Goal: Check status: Check status

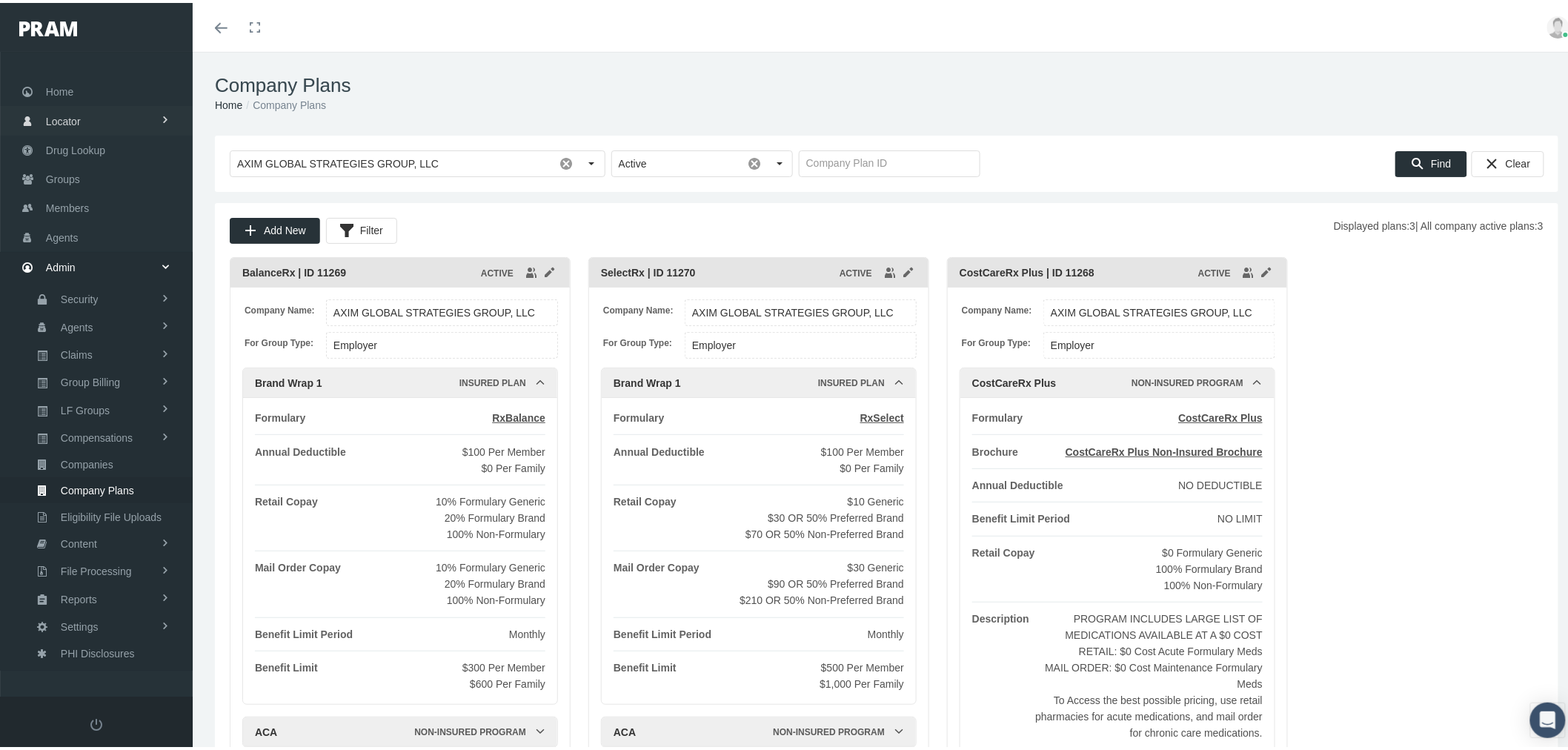
click at [116, 99] on link "Home" at bounding box center [96, 88] width 193 height 29
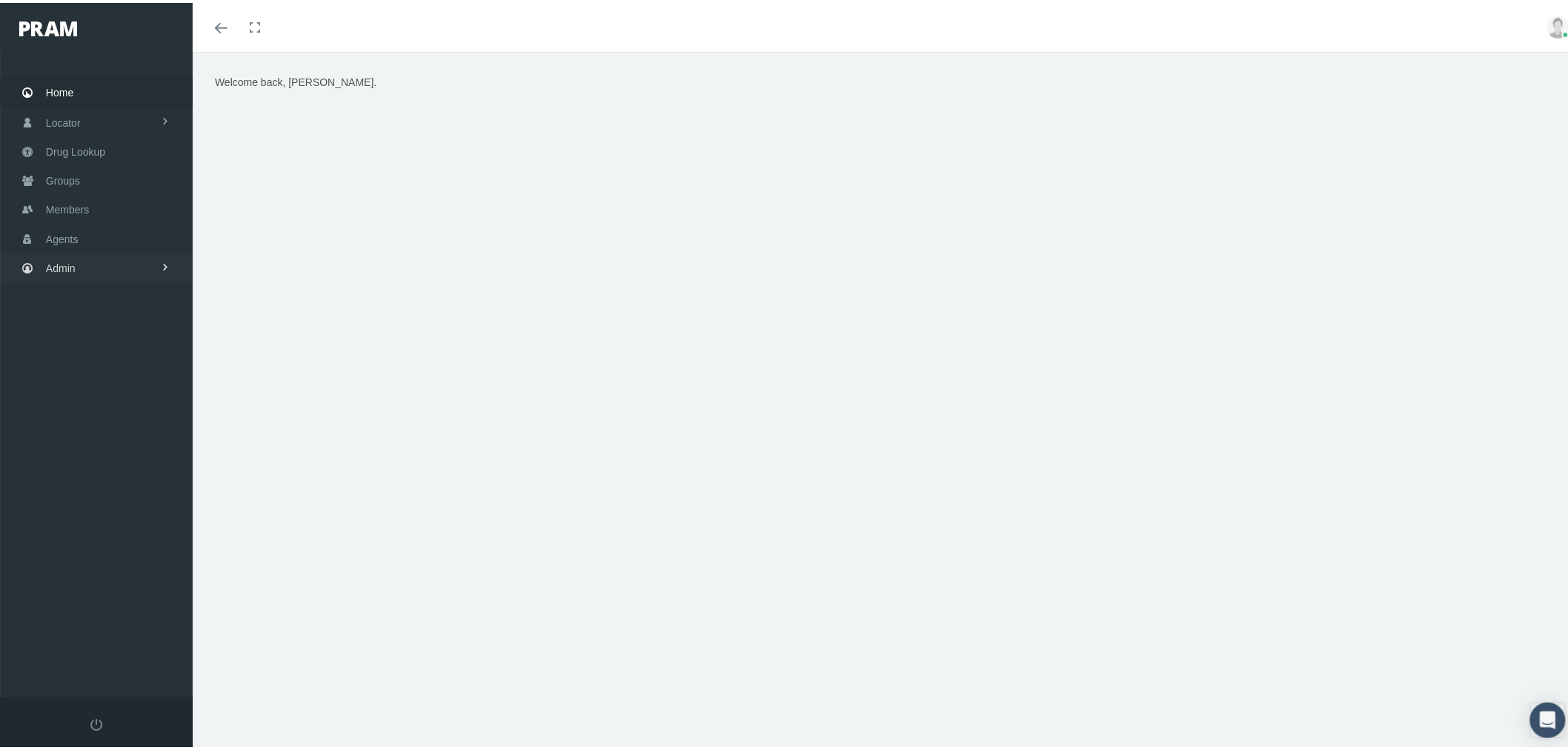
click at [130, 258] on link "Admin" at bounding box center [96, 264] width 193 height 29
click at [153, 505] on span "Eligibility File Uploads" at bounding box center [110, 514] width 101 height 25
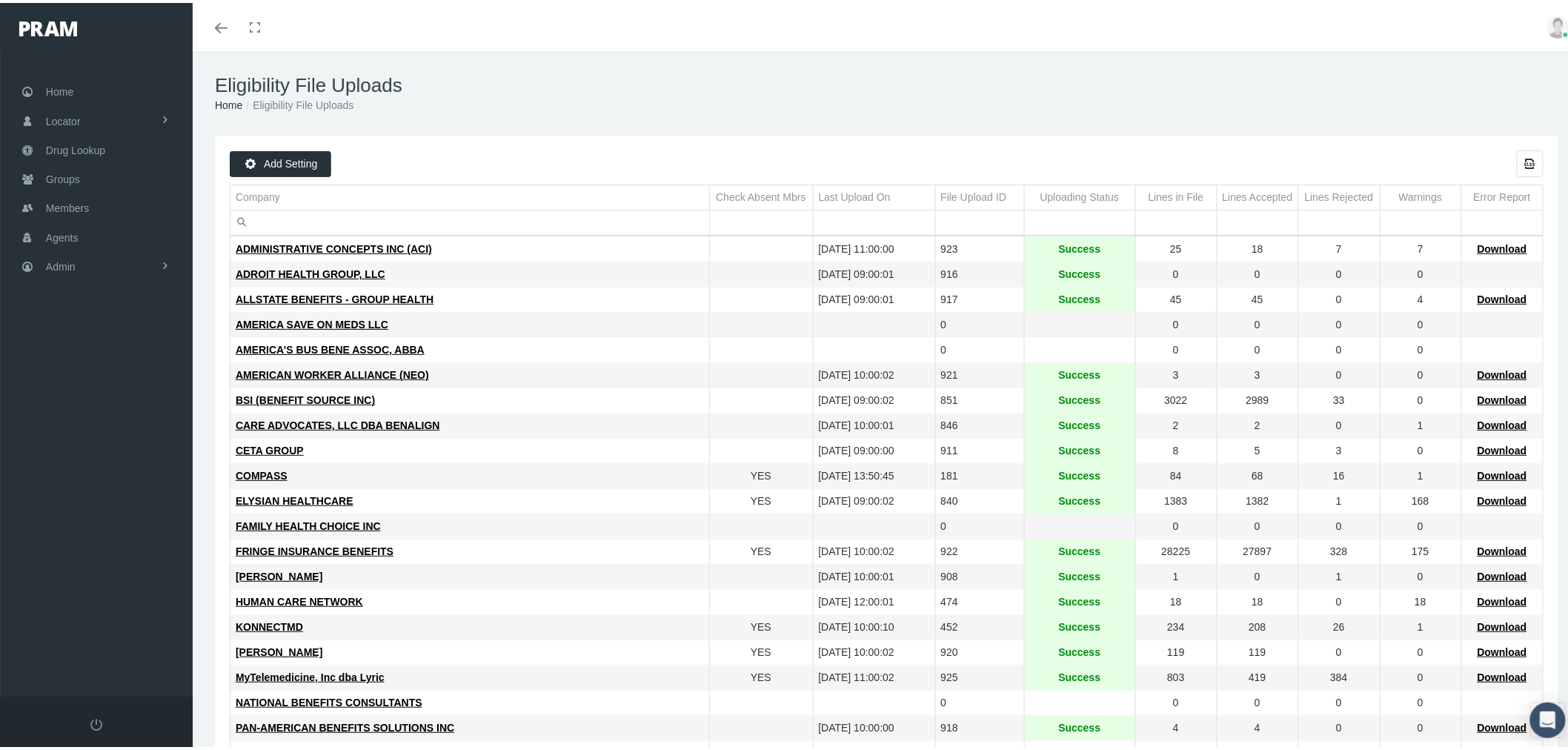
click at [341, 215] on input "Filter cell" at bounding box center [470, 220] width 479 height 24
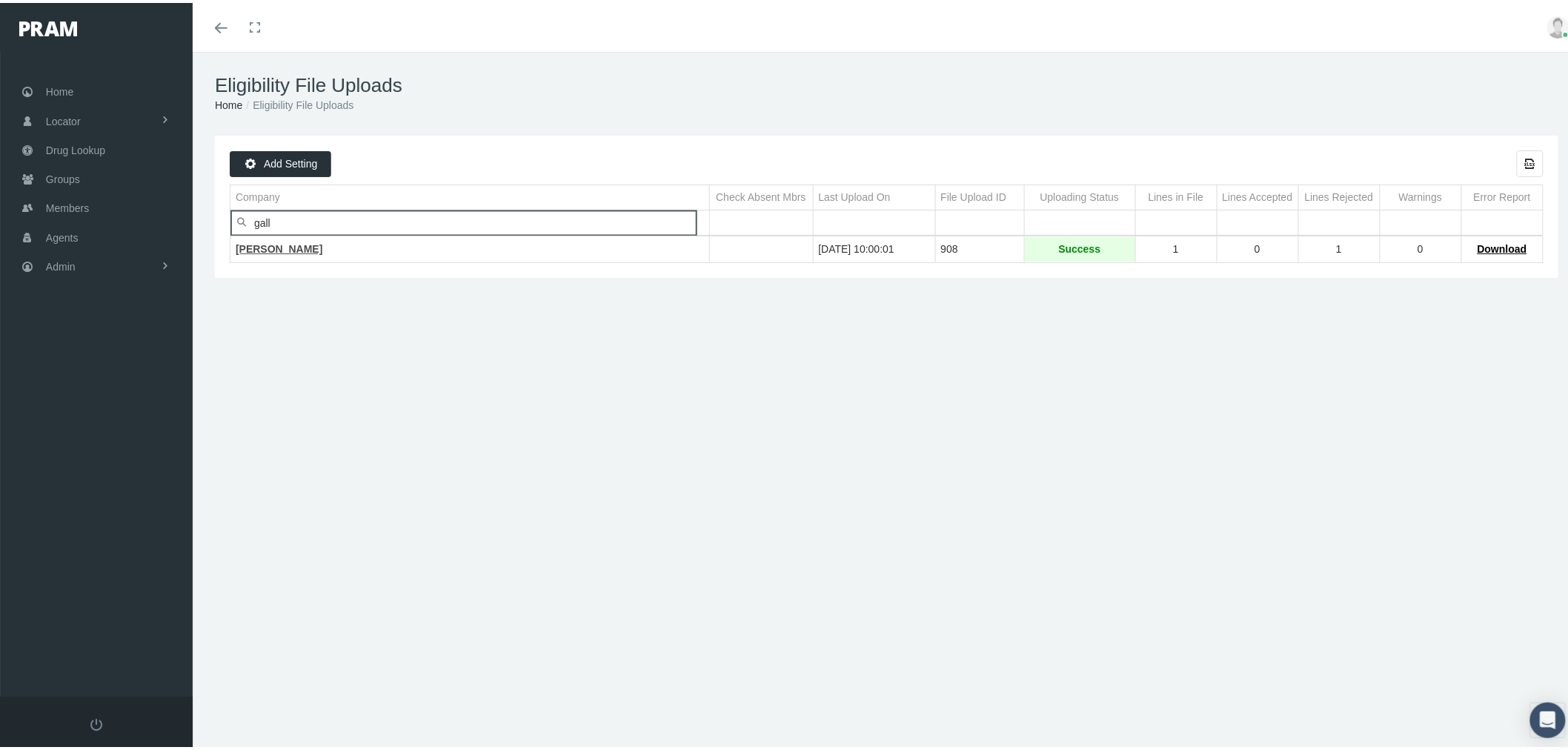
click at [283, 250] on span "GALLAGHER" at bounding box center [279, 246] width 87 height 12
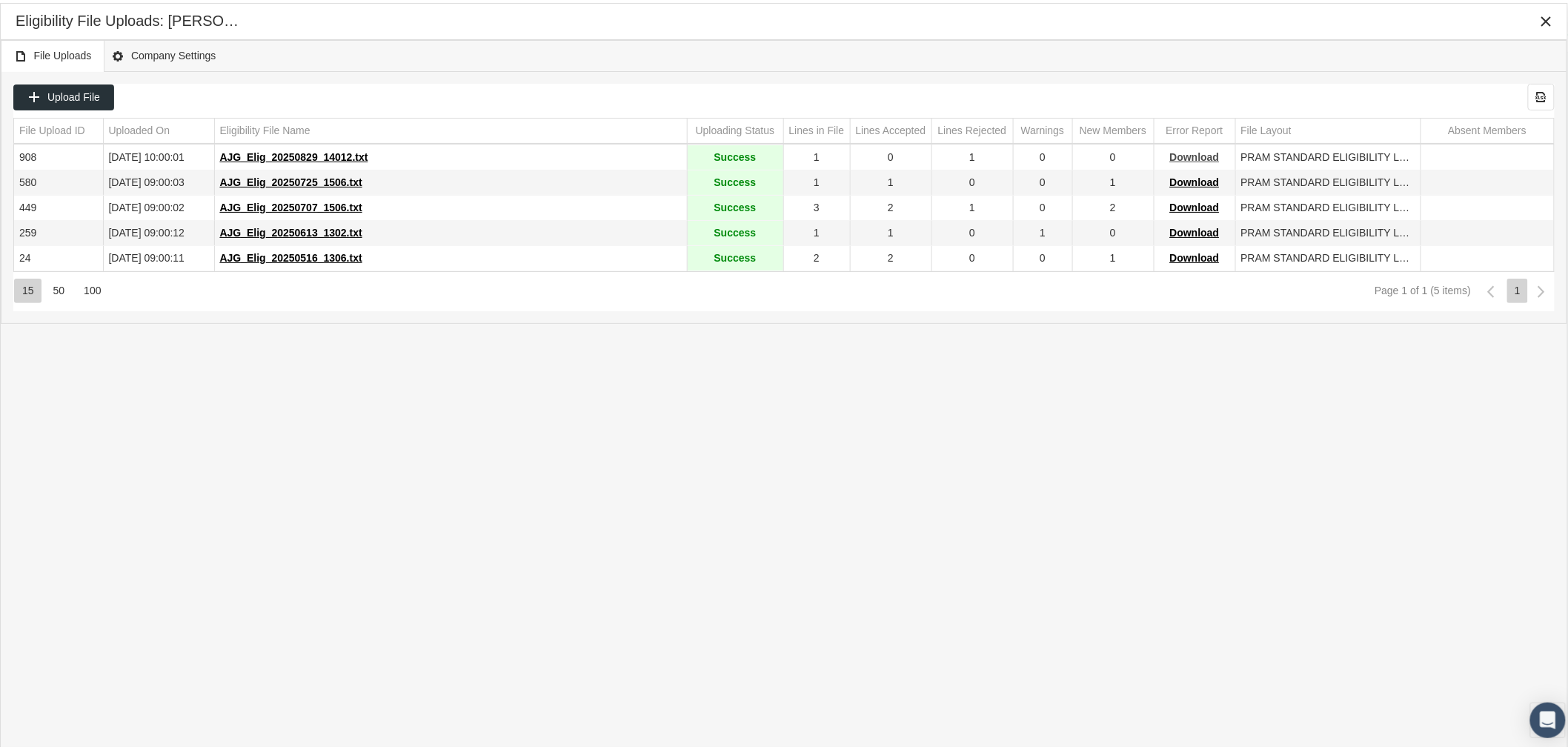
click at [1180, 154] on span "Download" at bounding box center [1195, 154] width 50 height 12
click at [1551, 23] on icon "Close" at bounding box center [1547, 19] width 14 height 14
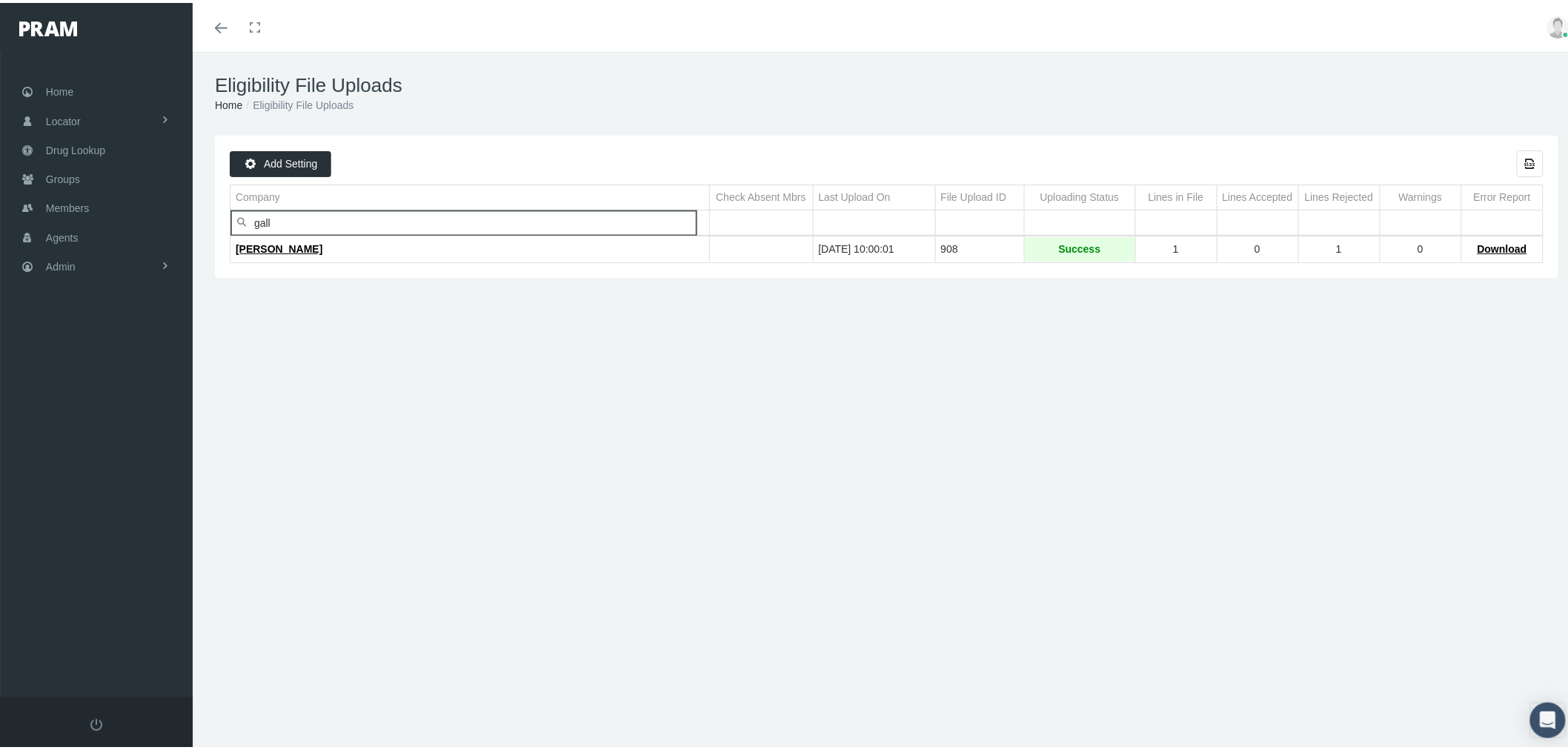
drag, startPoint x: 295, startPoint y: 223, endPoint x: 249, endPoint y: 218, distance: 46.3
click at [250, 218] on div "gall" at bounding box center [470, 220] width 479 height 24
click at [311, 248] on span "MyTelemedicine, Inc dba Lyric" at bounding box center [310, 246] width 149 height 12
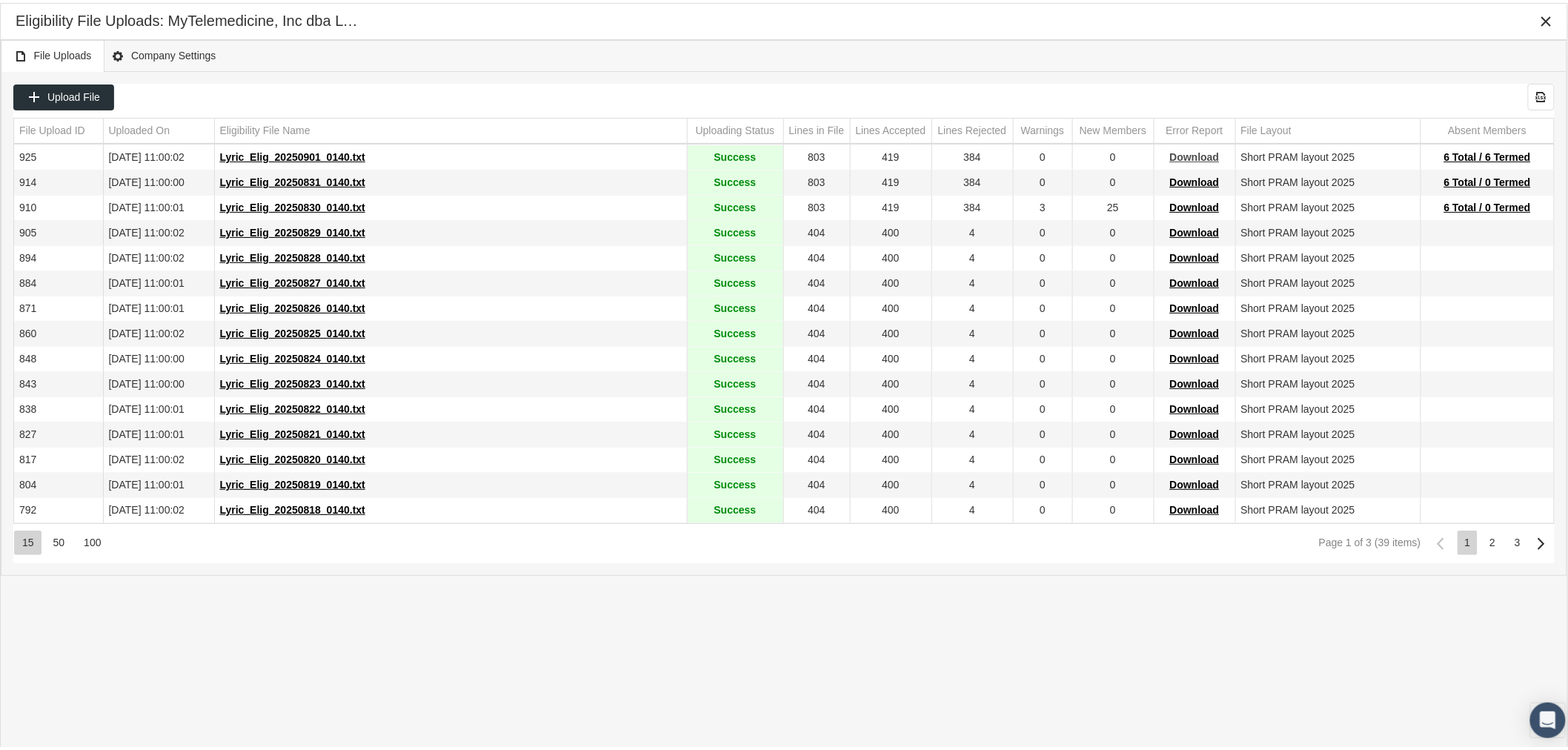
click at [1186, 157] on span "Download" at bounding box center [1195, 154] width 50 height 12
click at [1546, 23] on icon "Close" at bounding box center [1547, 19] width 14 height 14
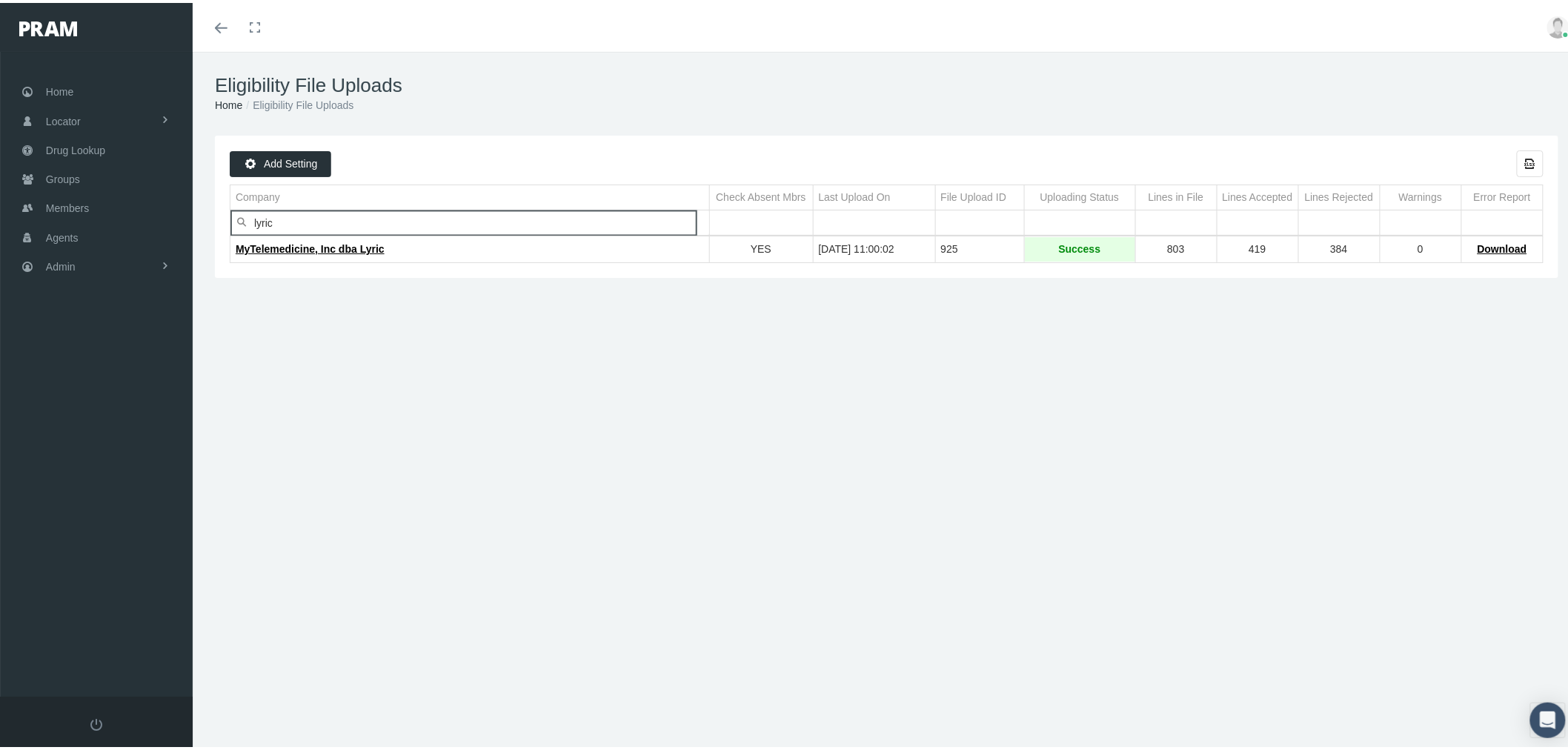
click at [367, 215] on input "lyric" at bounding box center [470, 220] width 479 height 24
type input "l"
type input "S&S"
click at [307, 248] on span "S&S HEALTHCARE" at bounding box center [283, 246] width 95 height 12
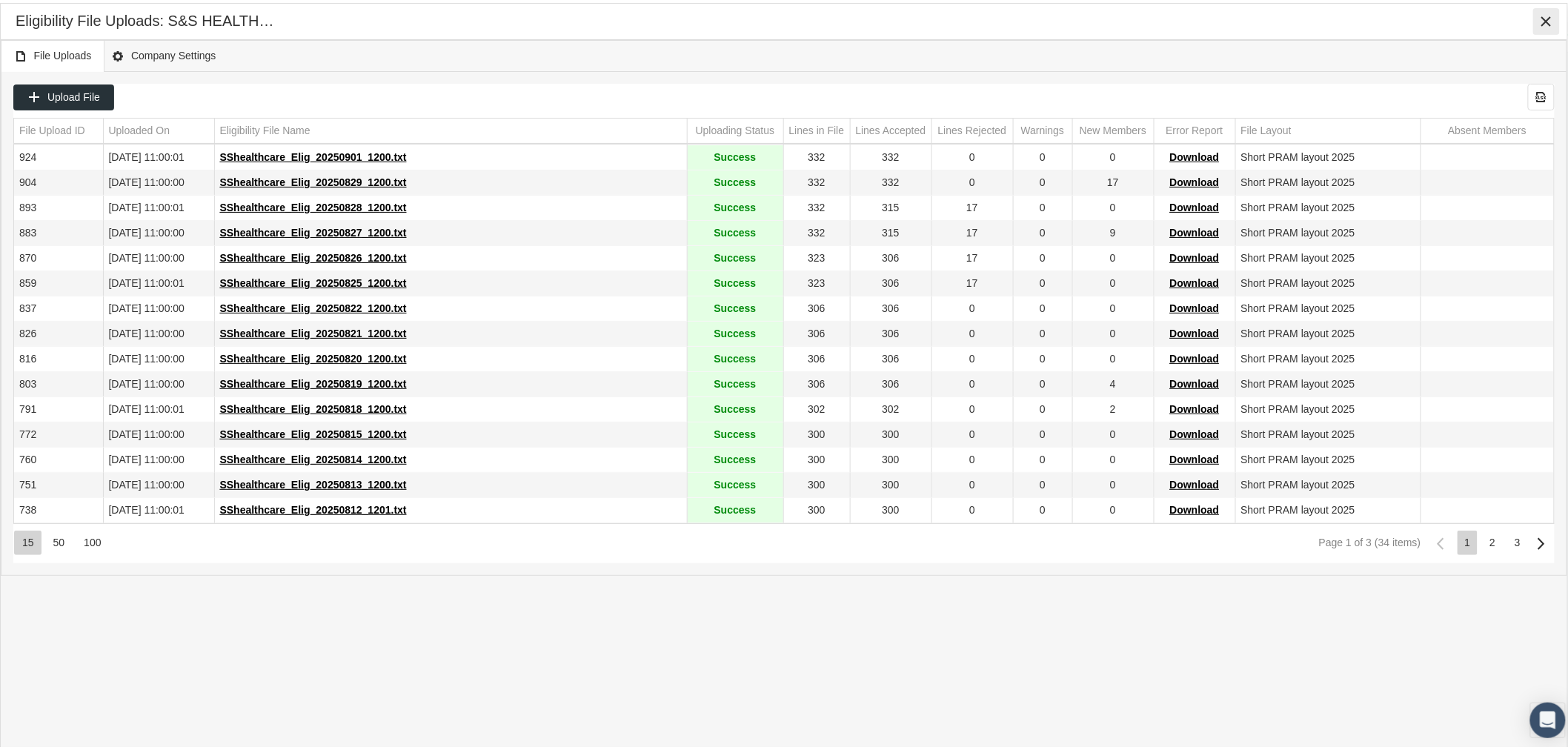
click at [1545, 22] on icon "Close" at bounding box center [1547, 19] width 14 height 14
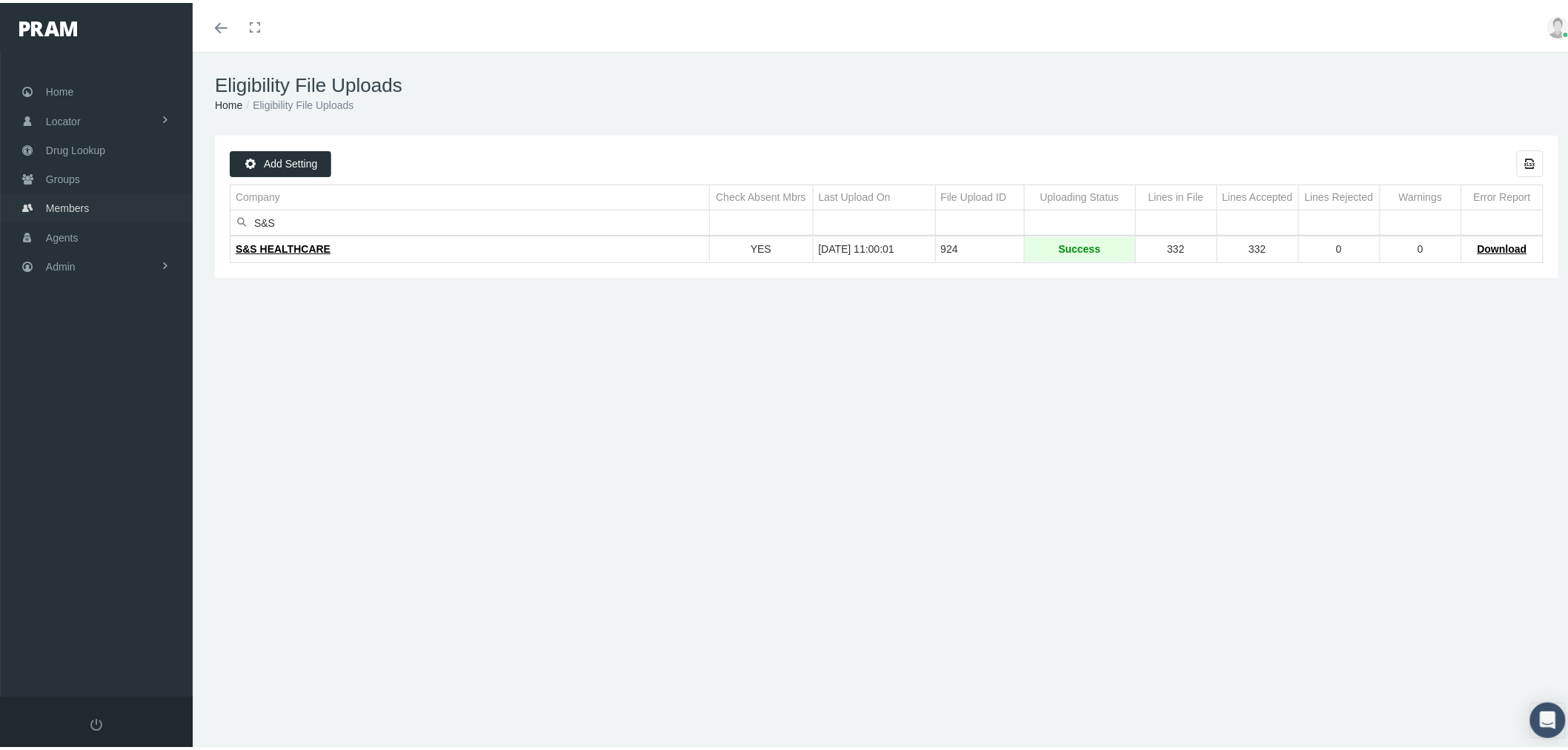
click at [91, 199] on link "Members" at bounding box center [96, 205] width 193 height 29
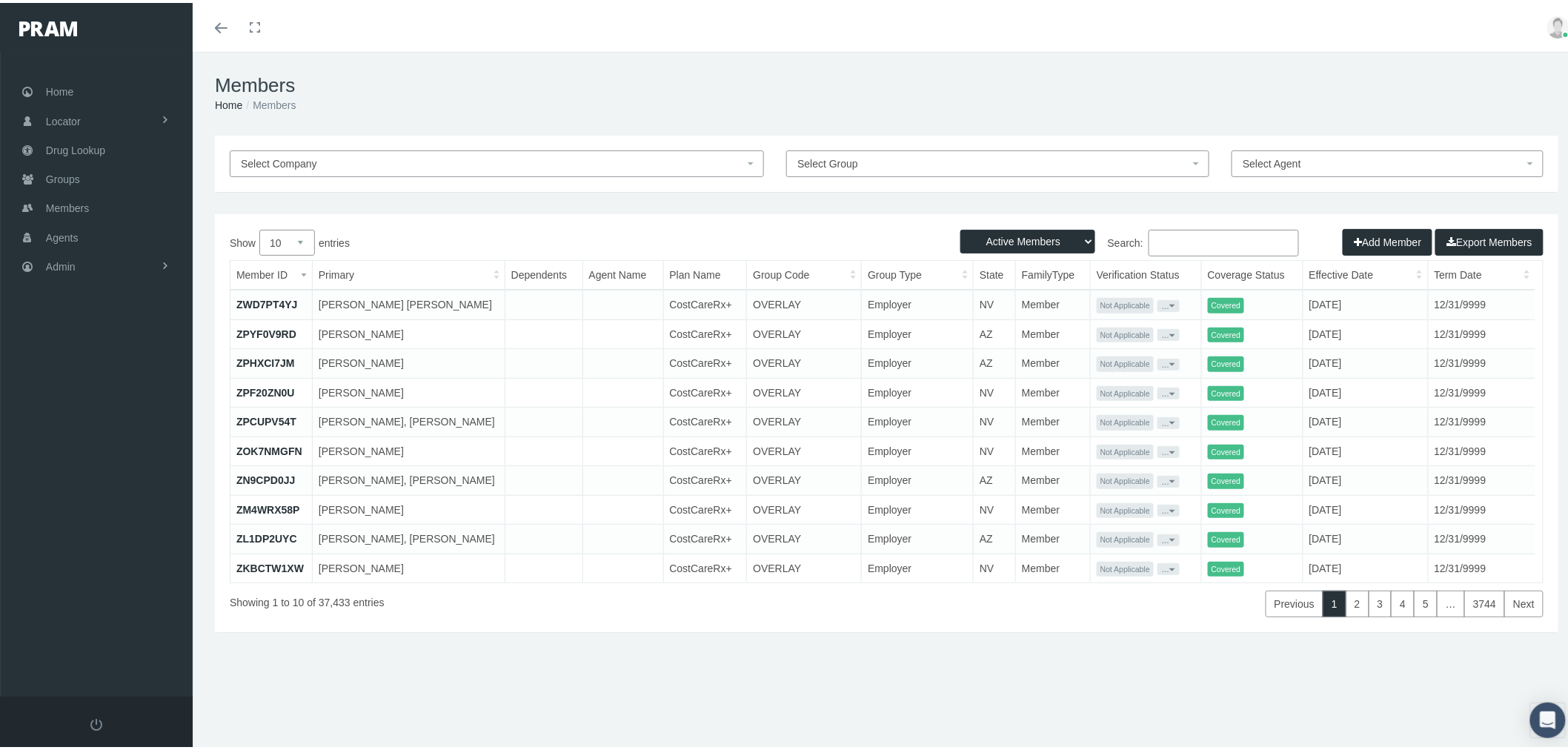
click at [1246, 239] on input "Search:" at bounding box center [1223, 239] width 150 height 26
paste input "041528338"
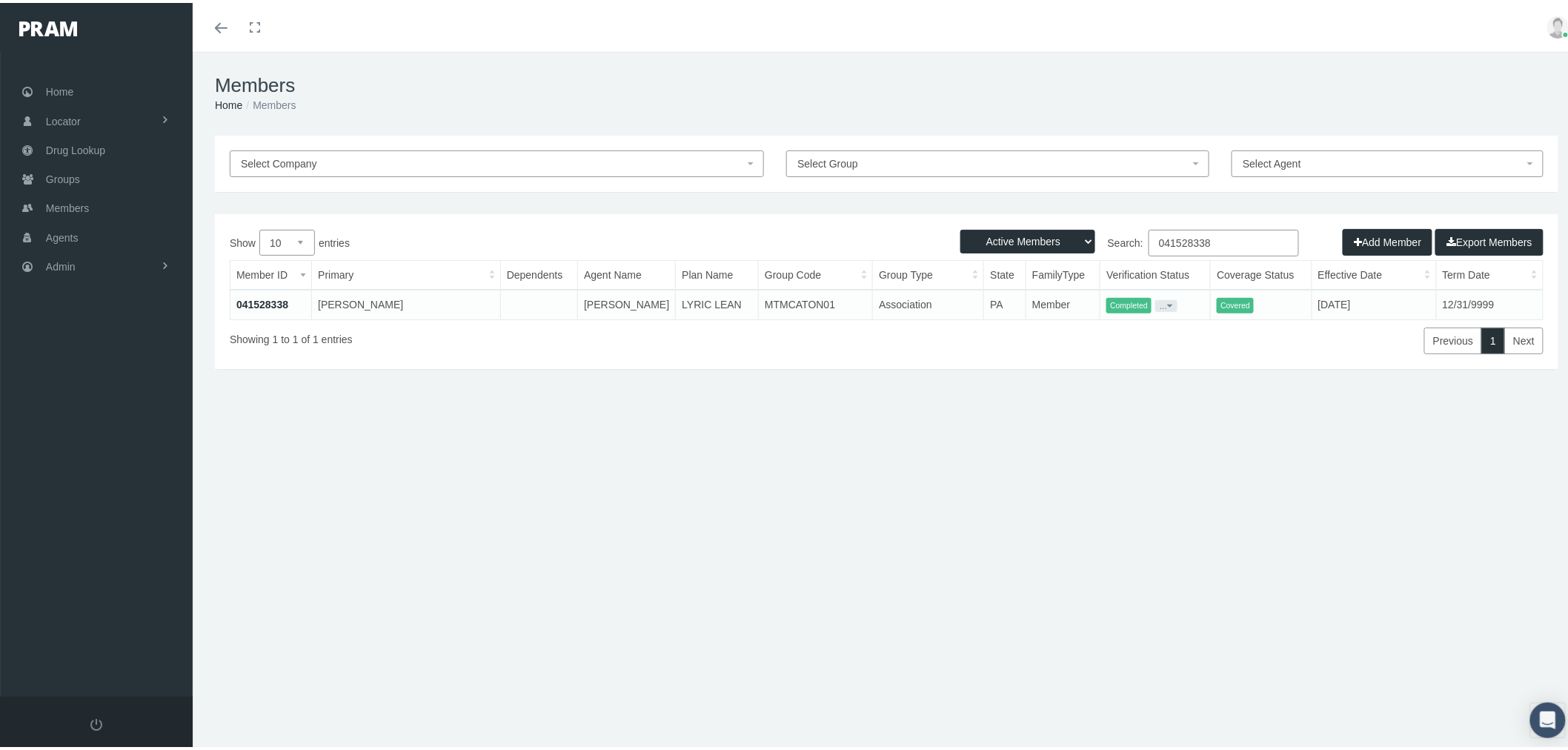
type input "041528338"
click at [263, 301] on link "041528338" at bounding box center [262, 301] width 52 height 12
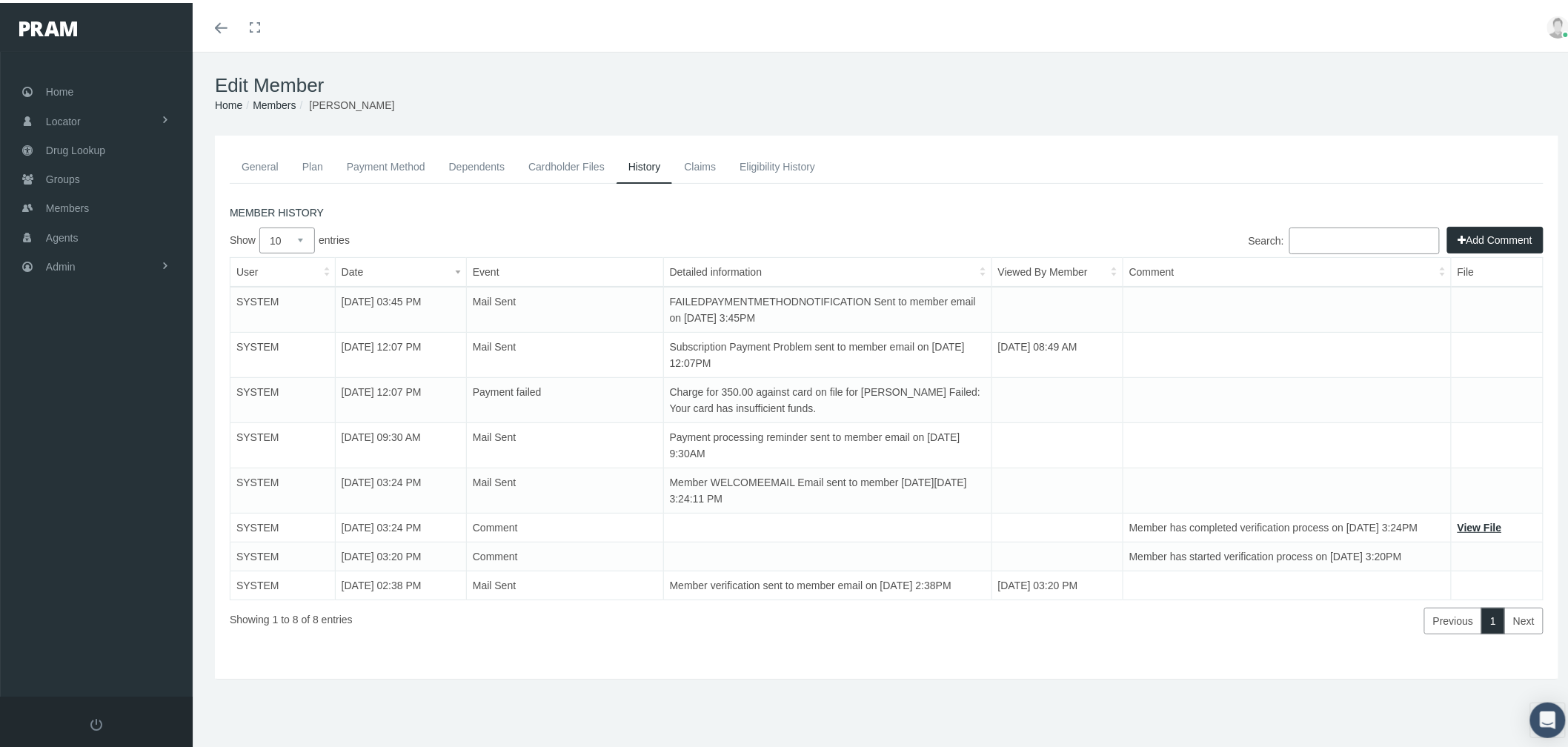
click at [397, 164] on link "Payment Method" at bounding box center [385, 163] width 102 height 32
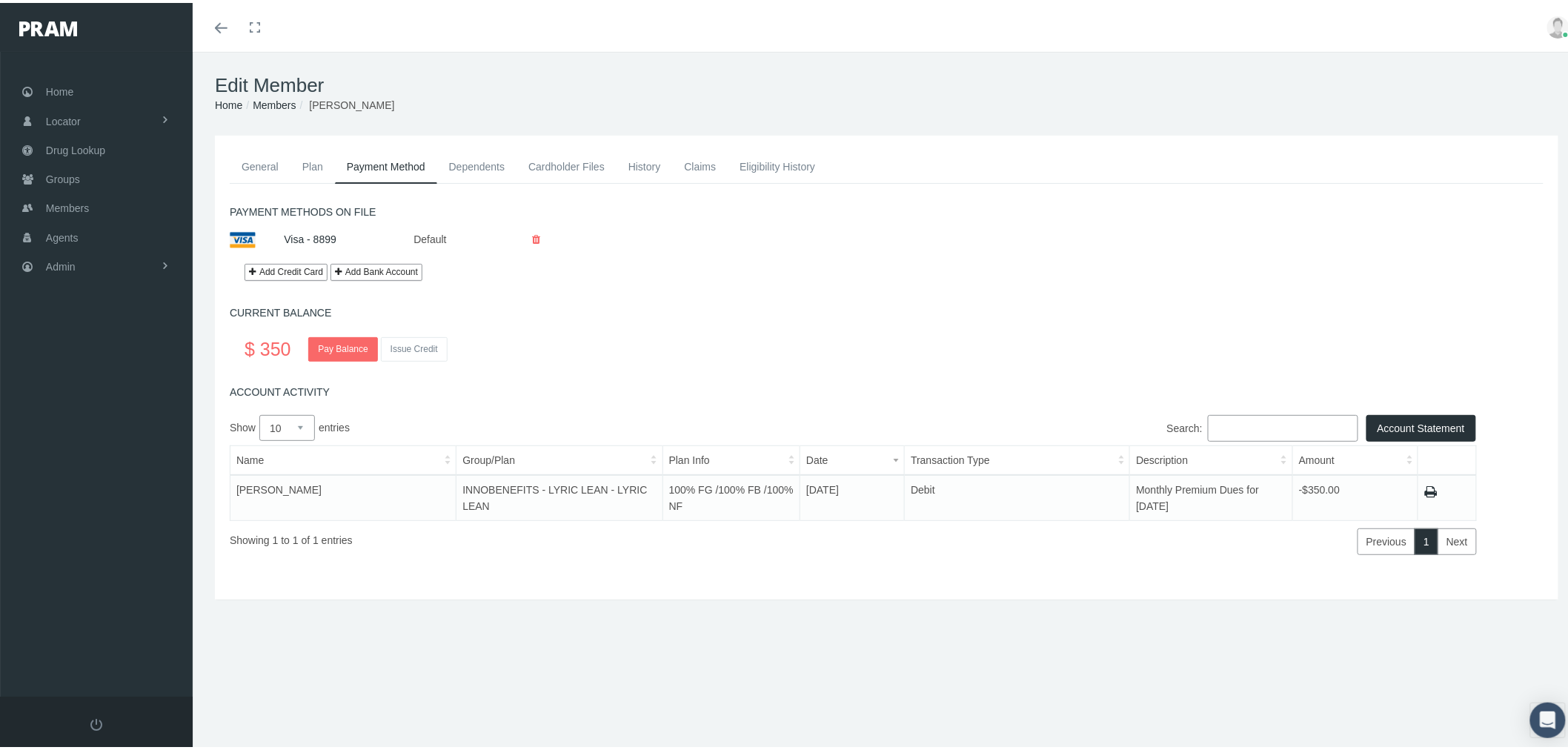
click at [642, 165] on link "History" at bounding box center [645, 163] width 57 height 32
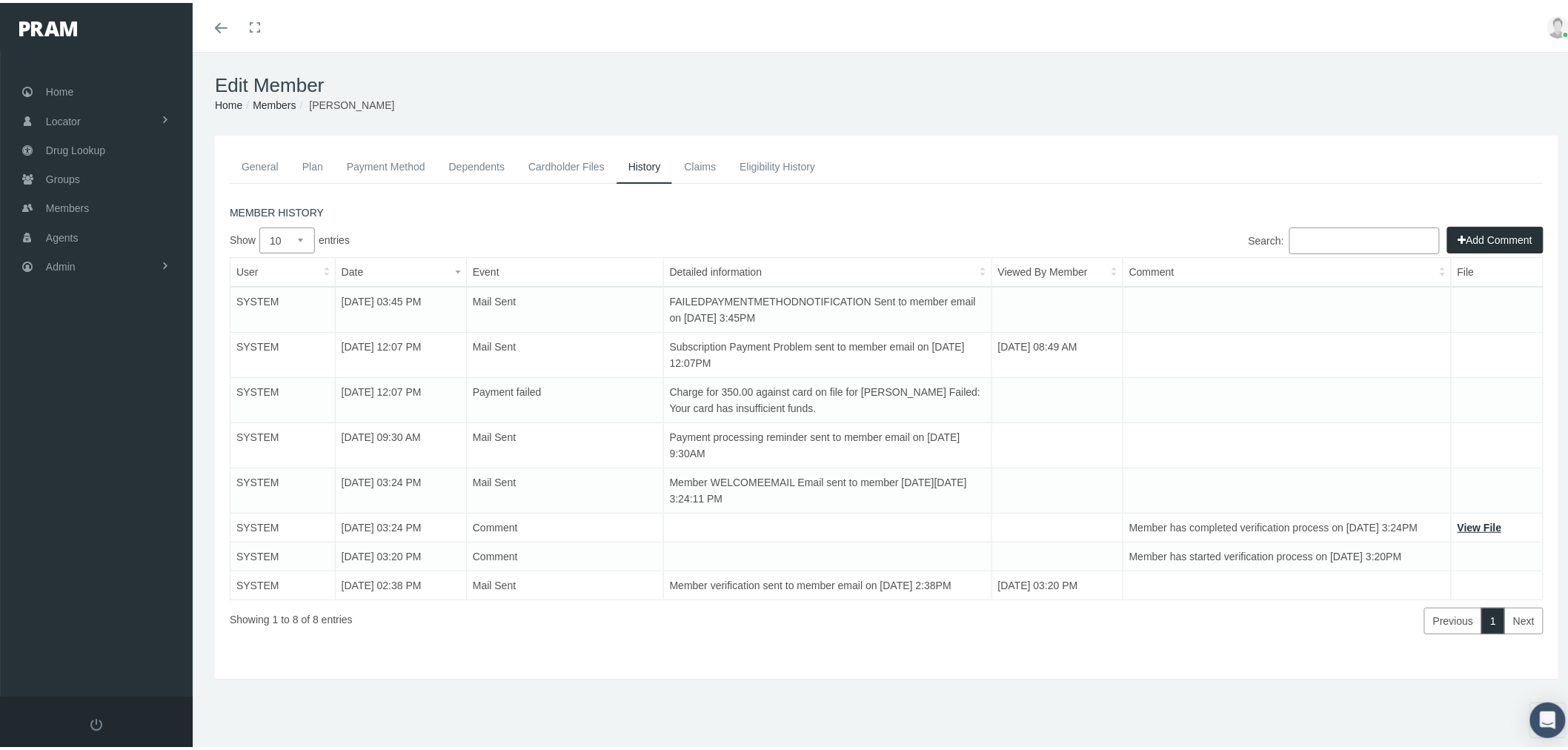
click at [271, 160] on link "General" at bounding box center [260, 163] width 60 height 32
